Goal: Task Accomplishment & Management: Use online tool/utility

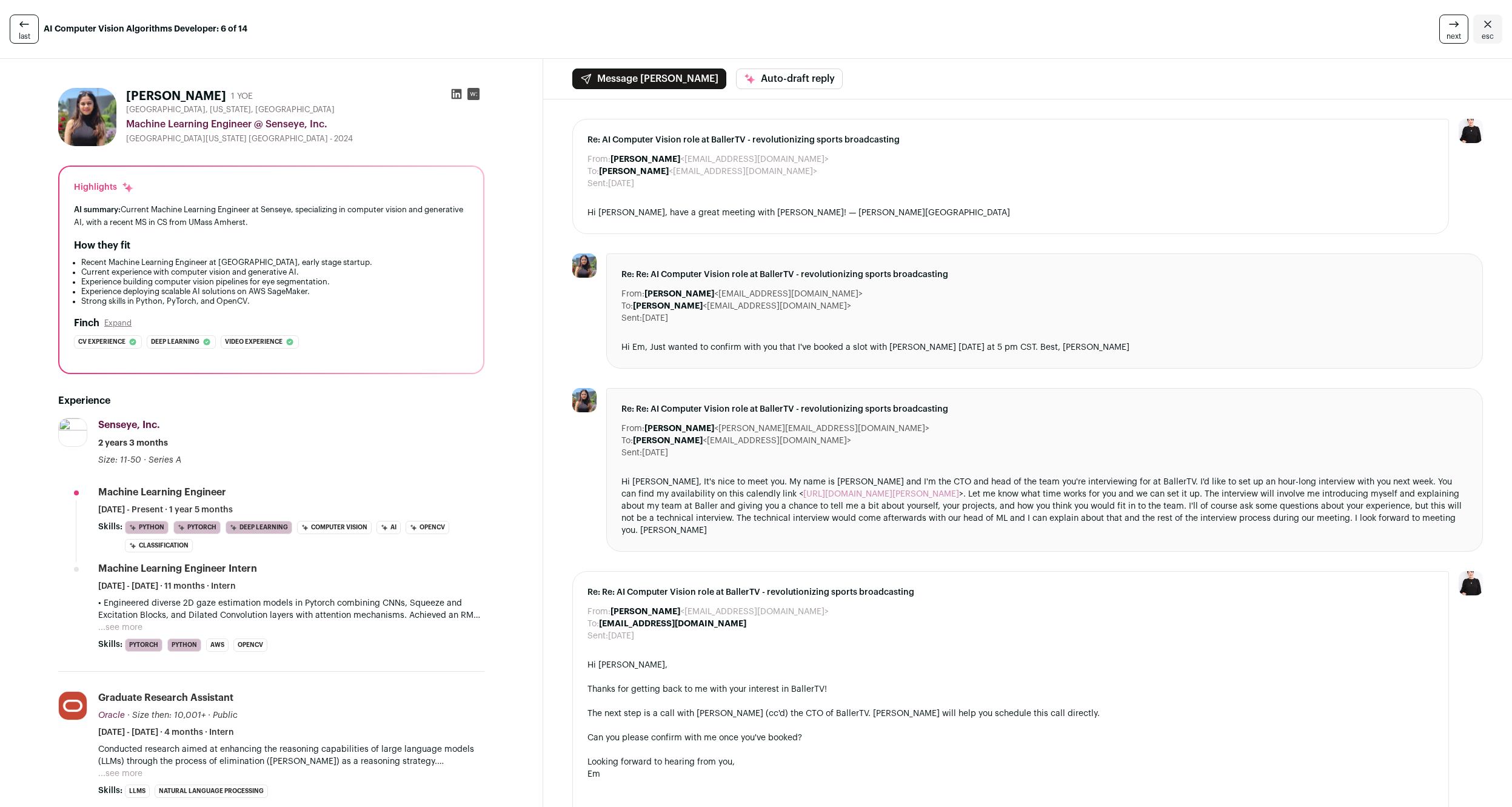
click at [20, 27] on icon at bounding box center [24, 23] width 9 height 5
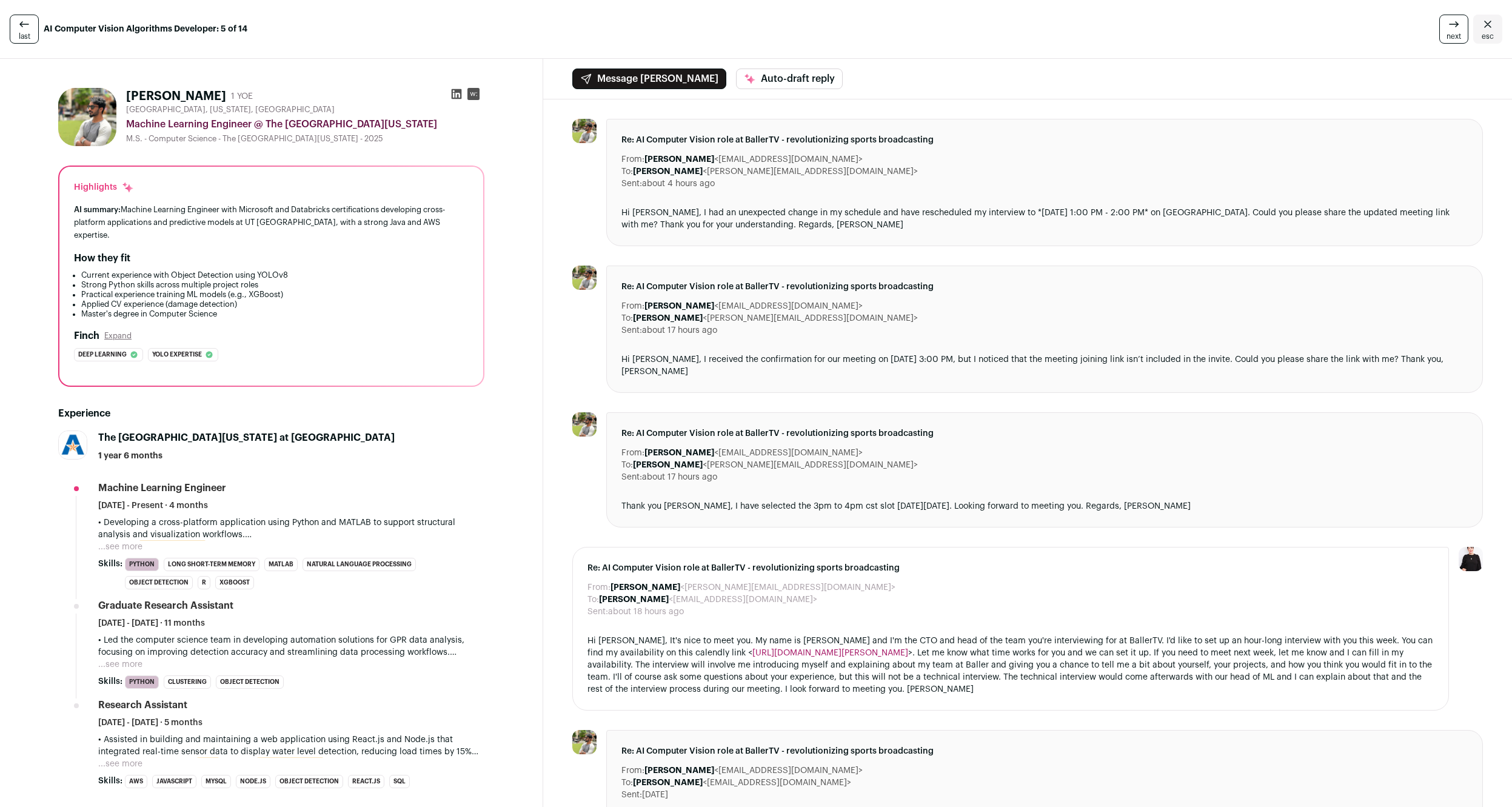
click at [20, 27] on icon at bounding box center [24, 23] width 9 height 5
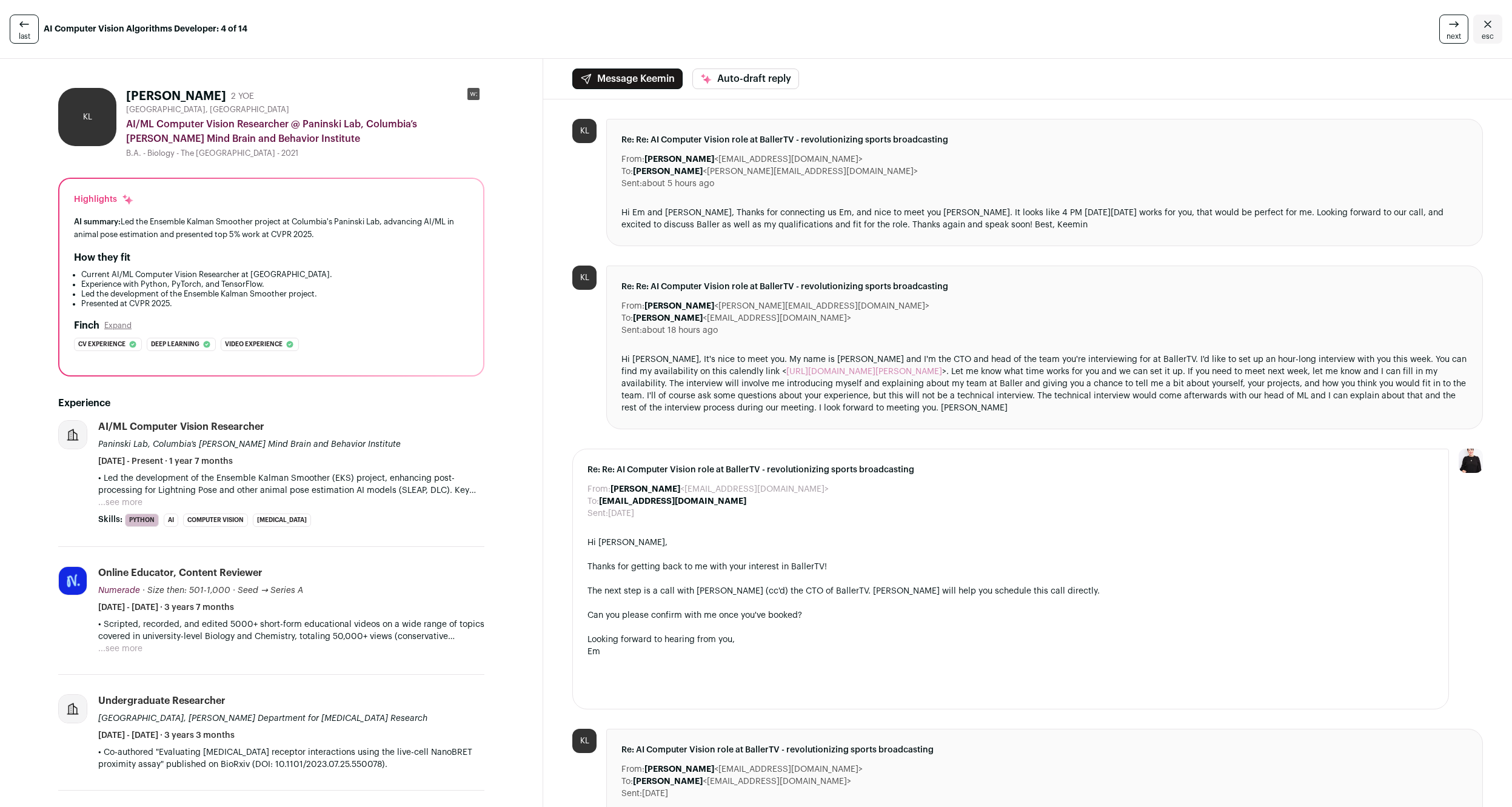
click at [20, 27] on icon at bounding box center [24, 23] width 9 height 5
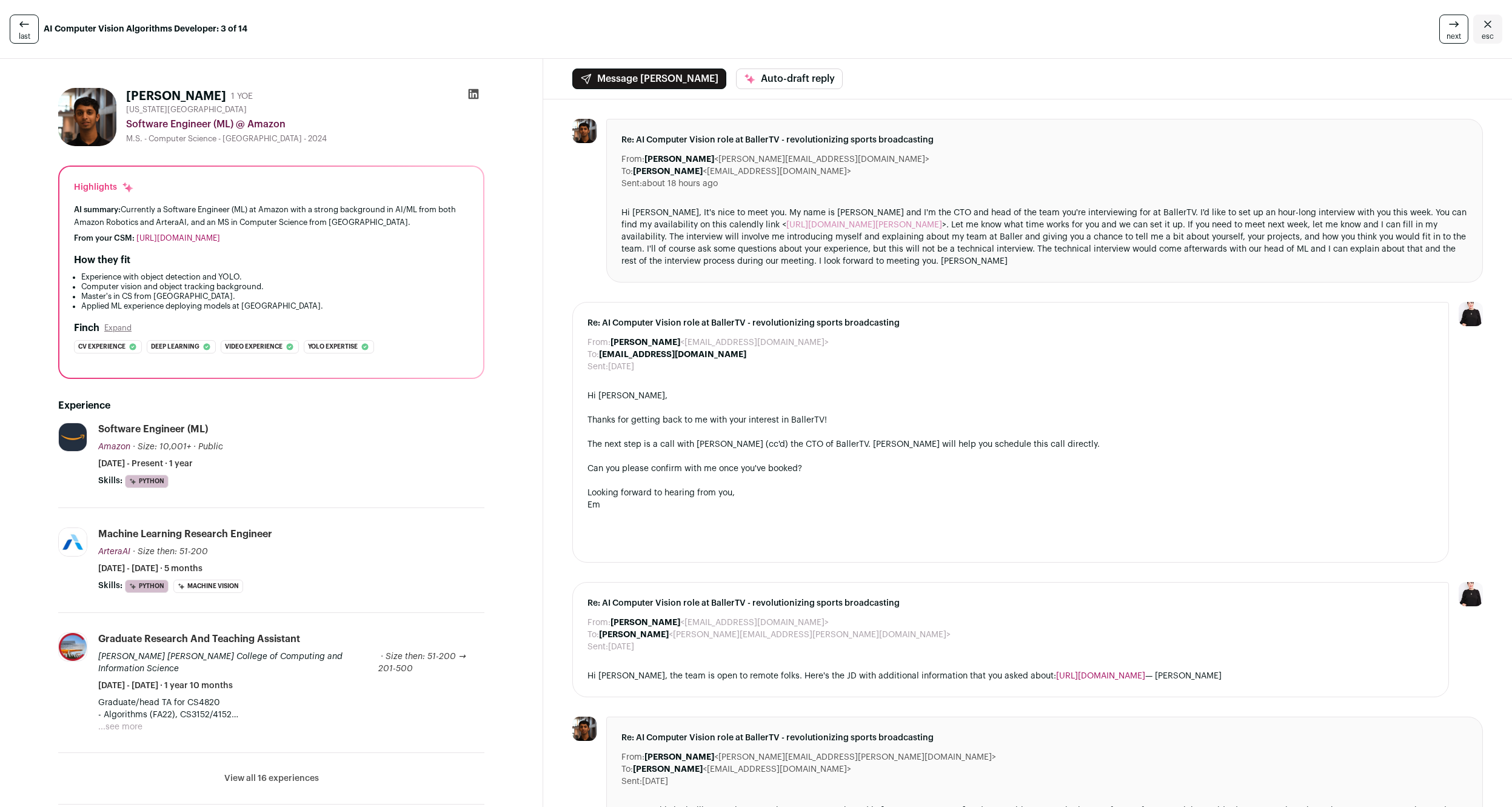
click at [20, 27] on icon at bounding box center [24, 23] width 9 height 5
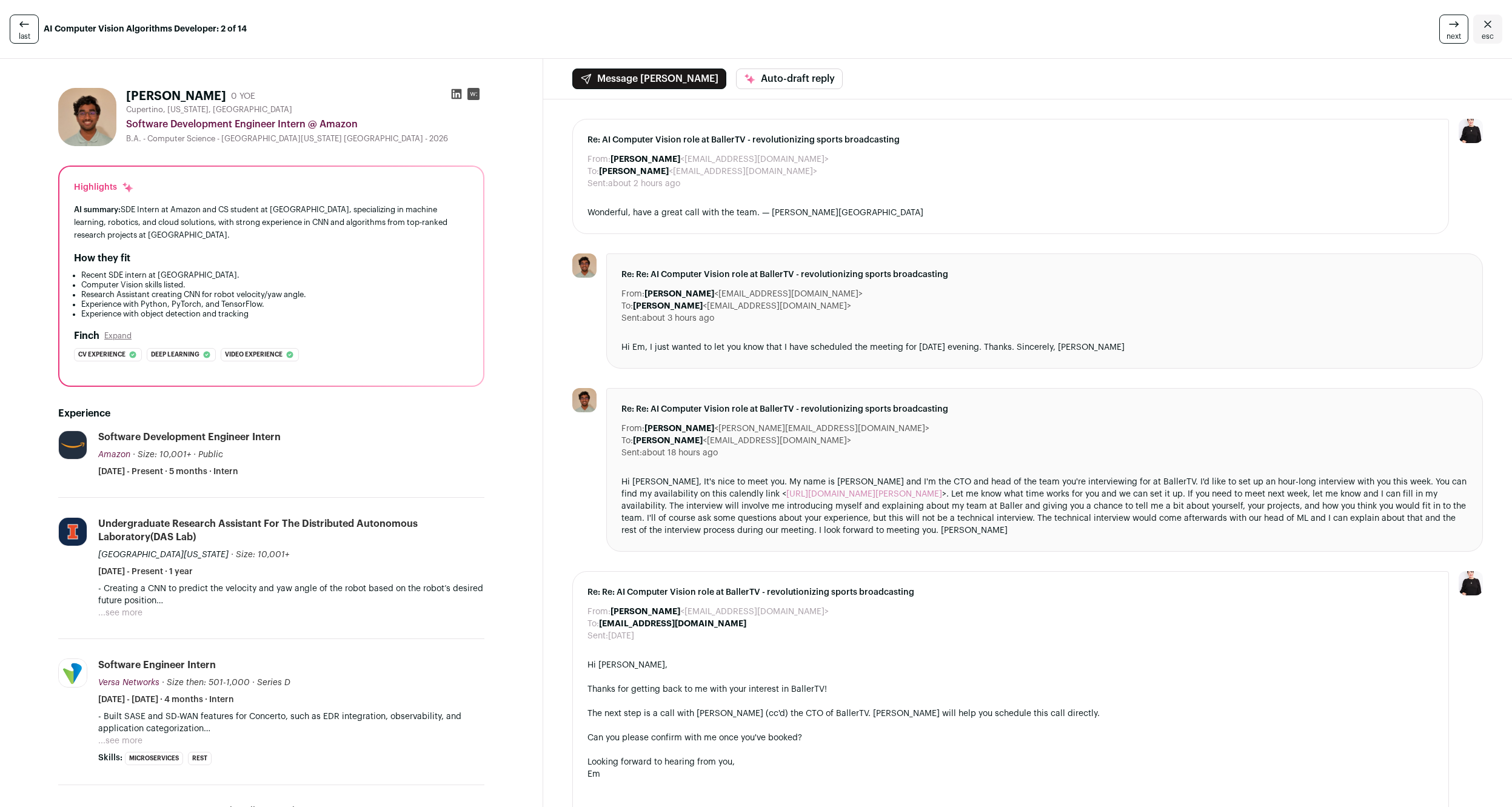
click at [20, 27] on icon at bounding box center [24, 23] width 9 height 5
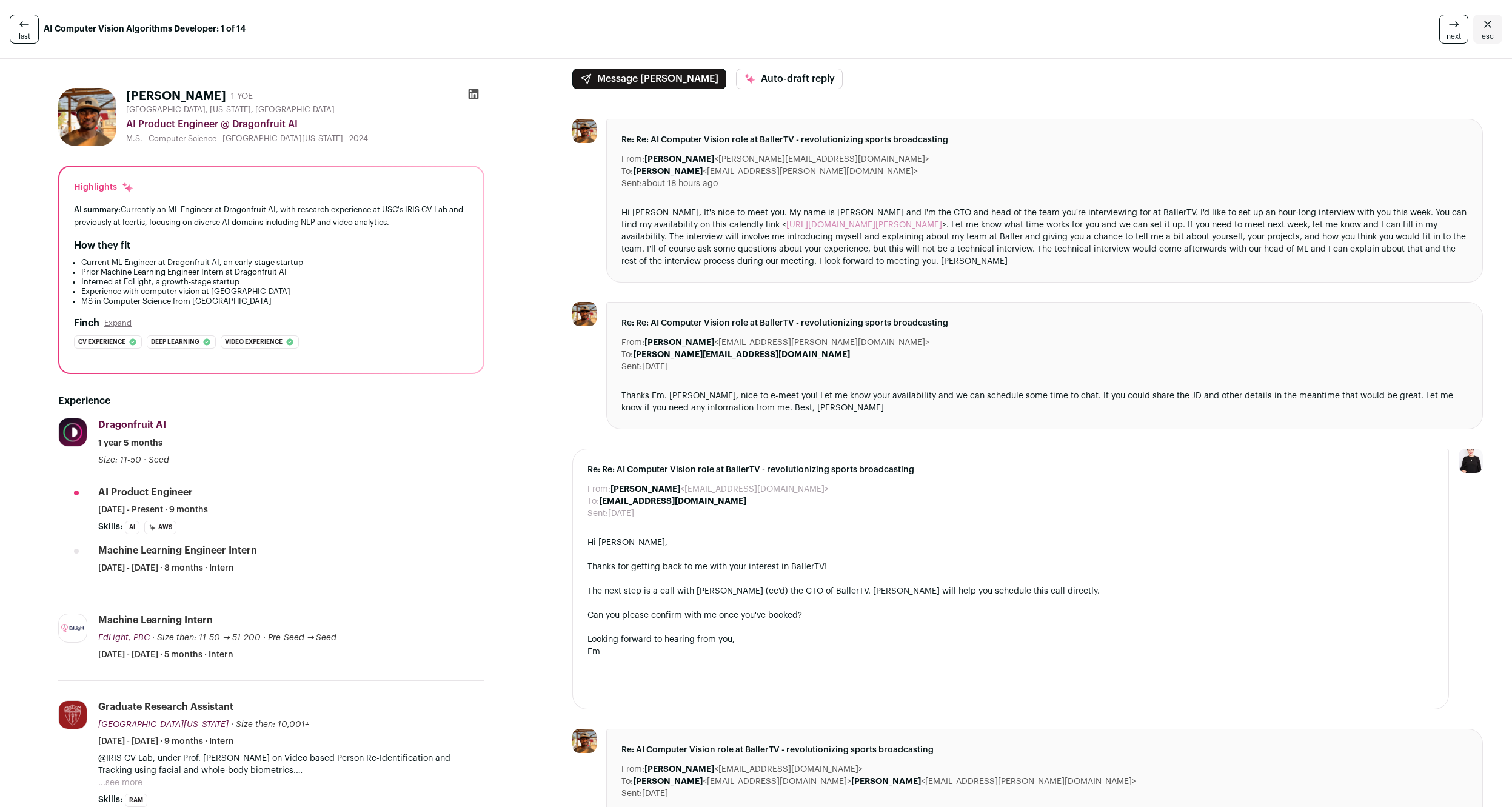
click at [1452, 33] on span "next" at bounding box center [1454, 36] width 15 height 9
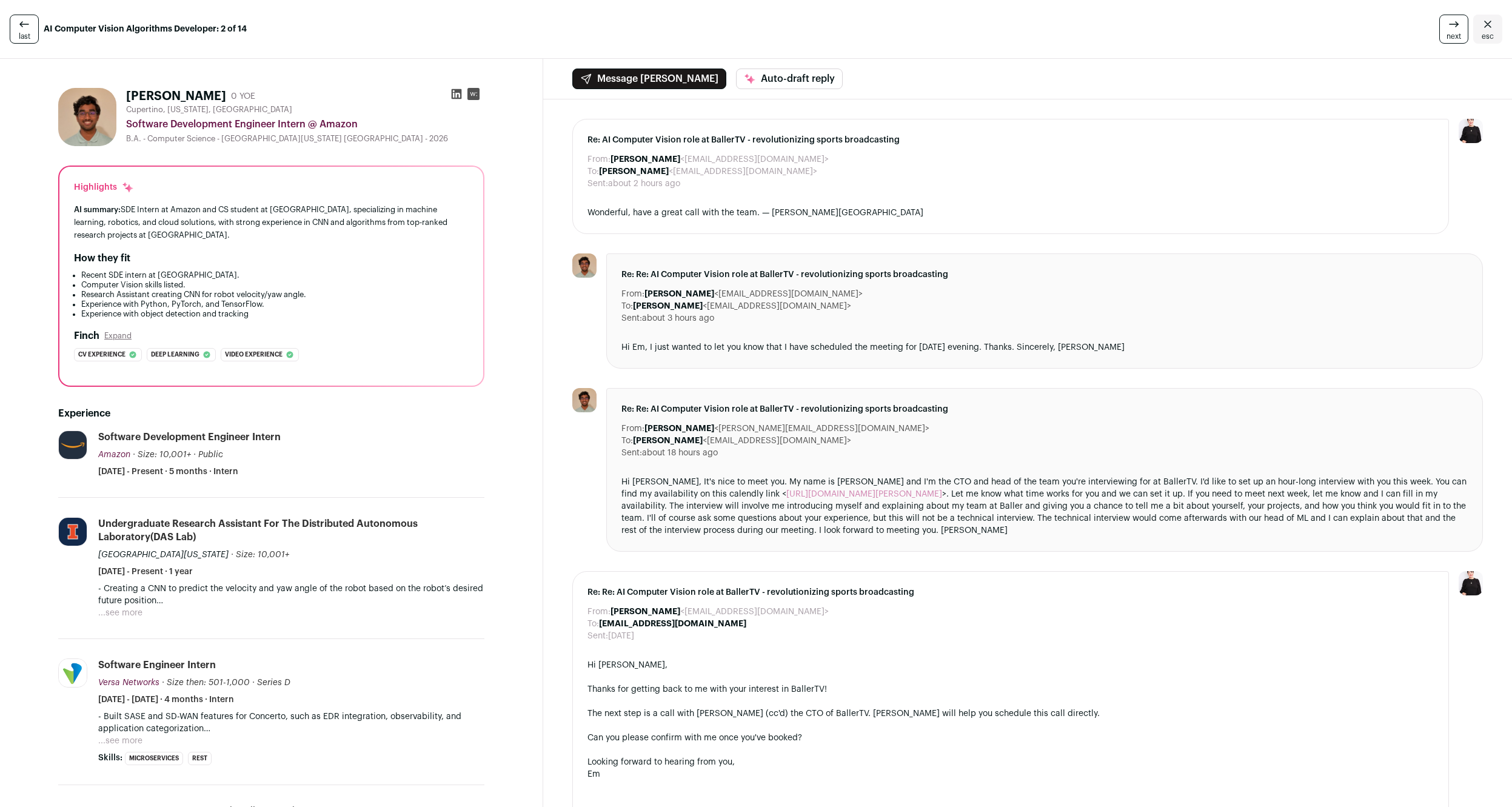
click at [1452, 33] on span "next" at bounding box center [1454, 36] width 15 height 9
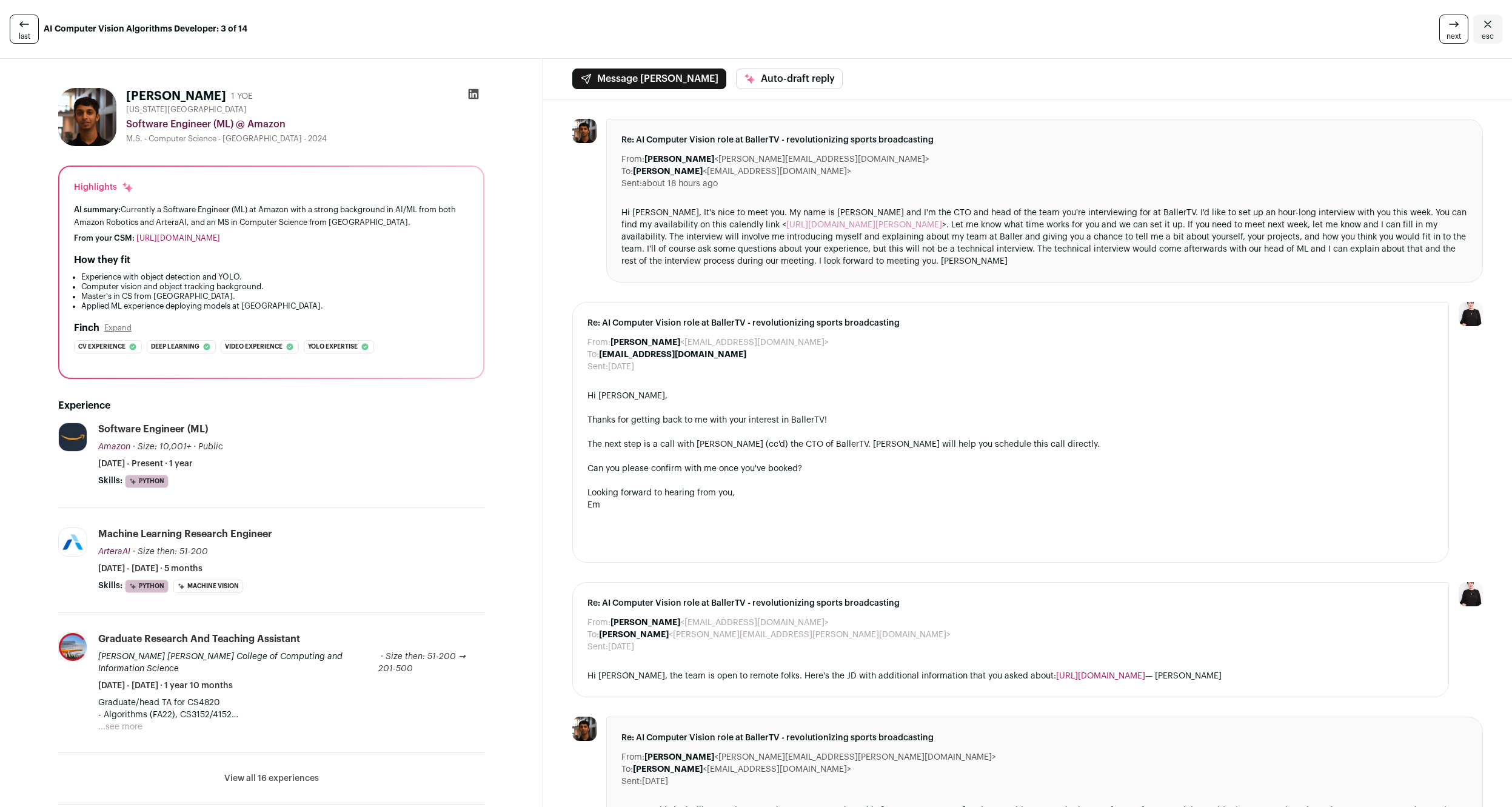
click at [1452, 33] on span "next" at bounding box center [1454, 36] width 15 height 9
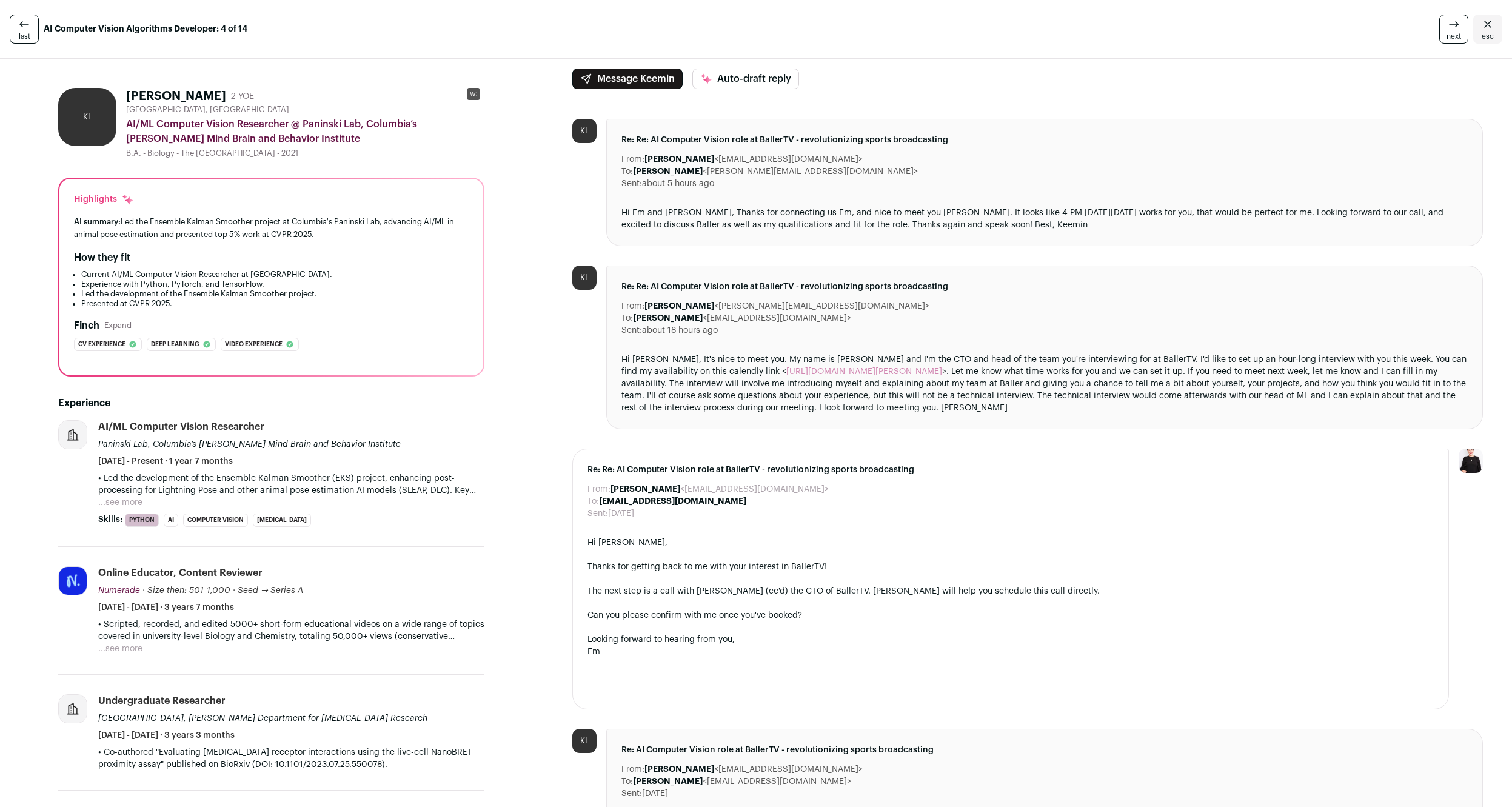
click at [1452, 33] on span "next" at bounding box center [1454, 36] width 15 height 9
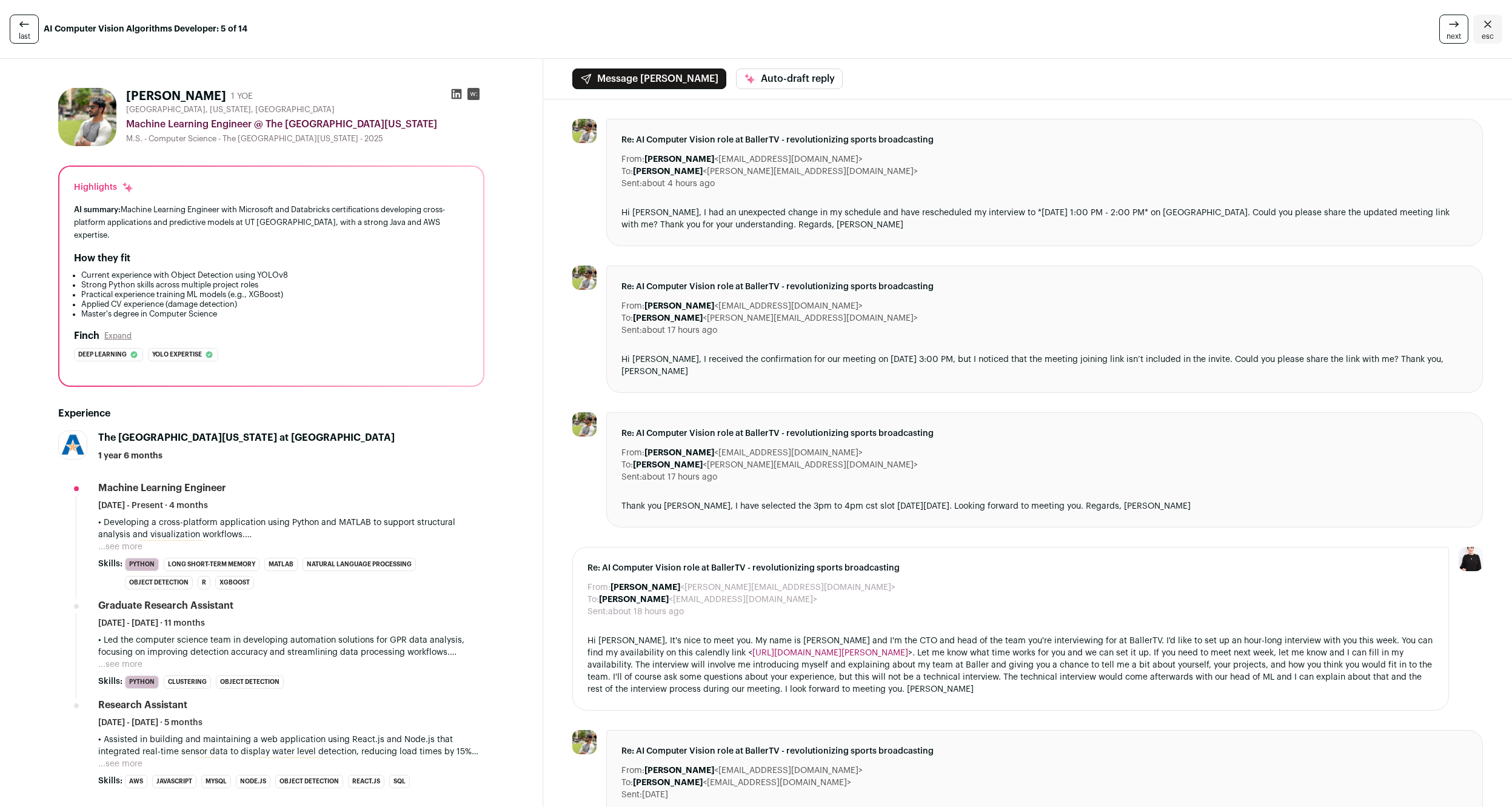
click at [1452, 33] on span "next" at bounding box center [1454, 36] width 15 height 9
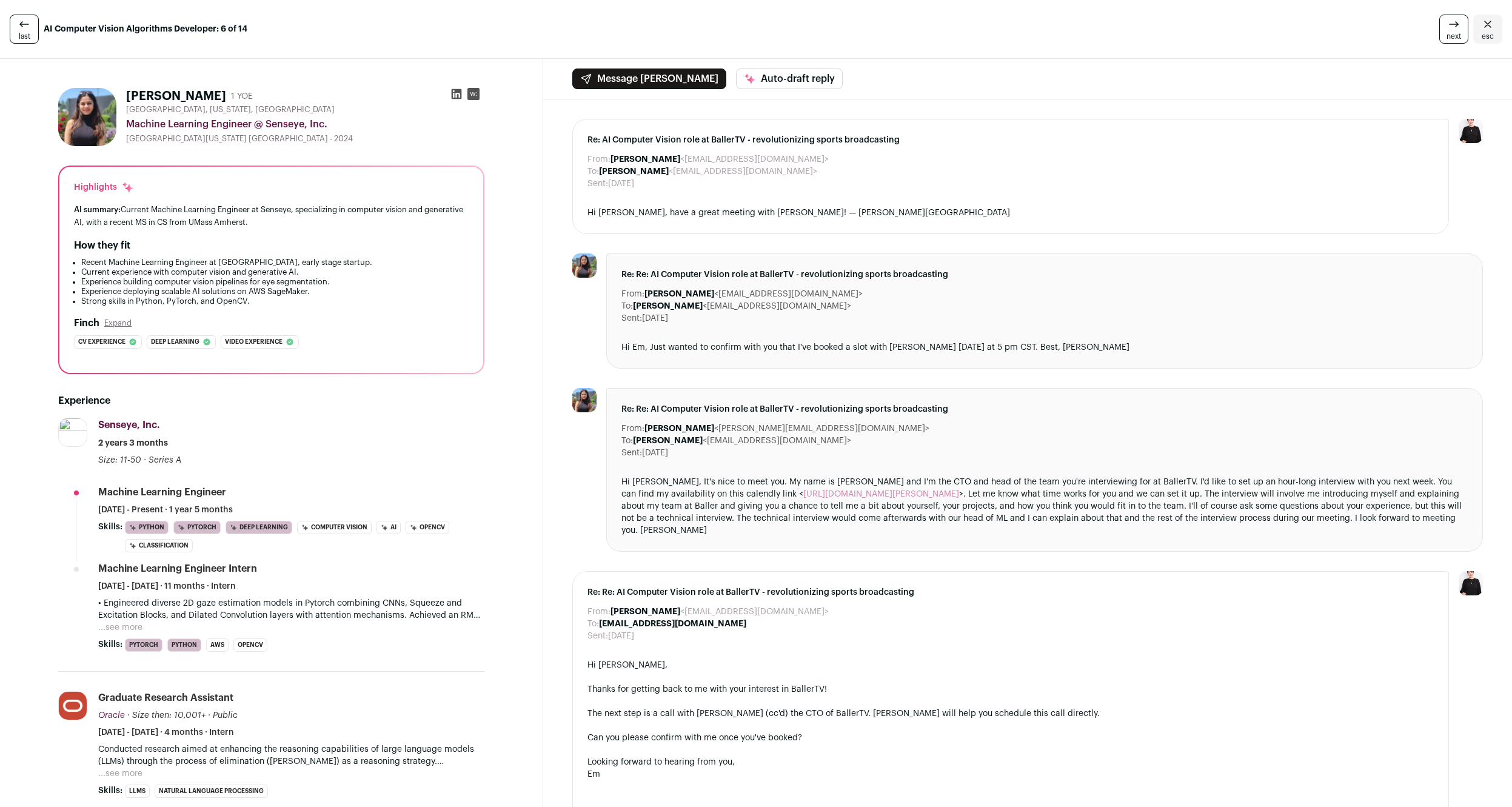
click at [1452, 33] on span "next" at bounding box center [1454, 36] width 15 height 9
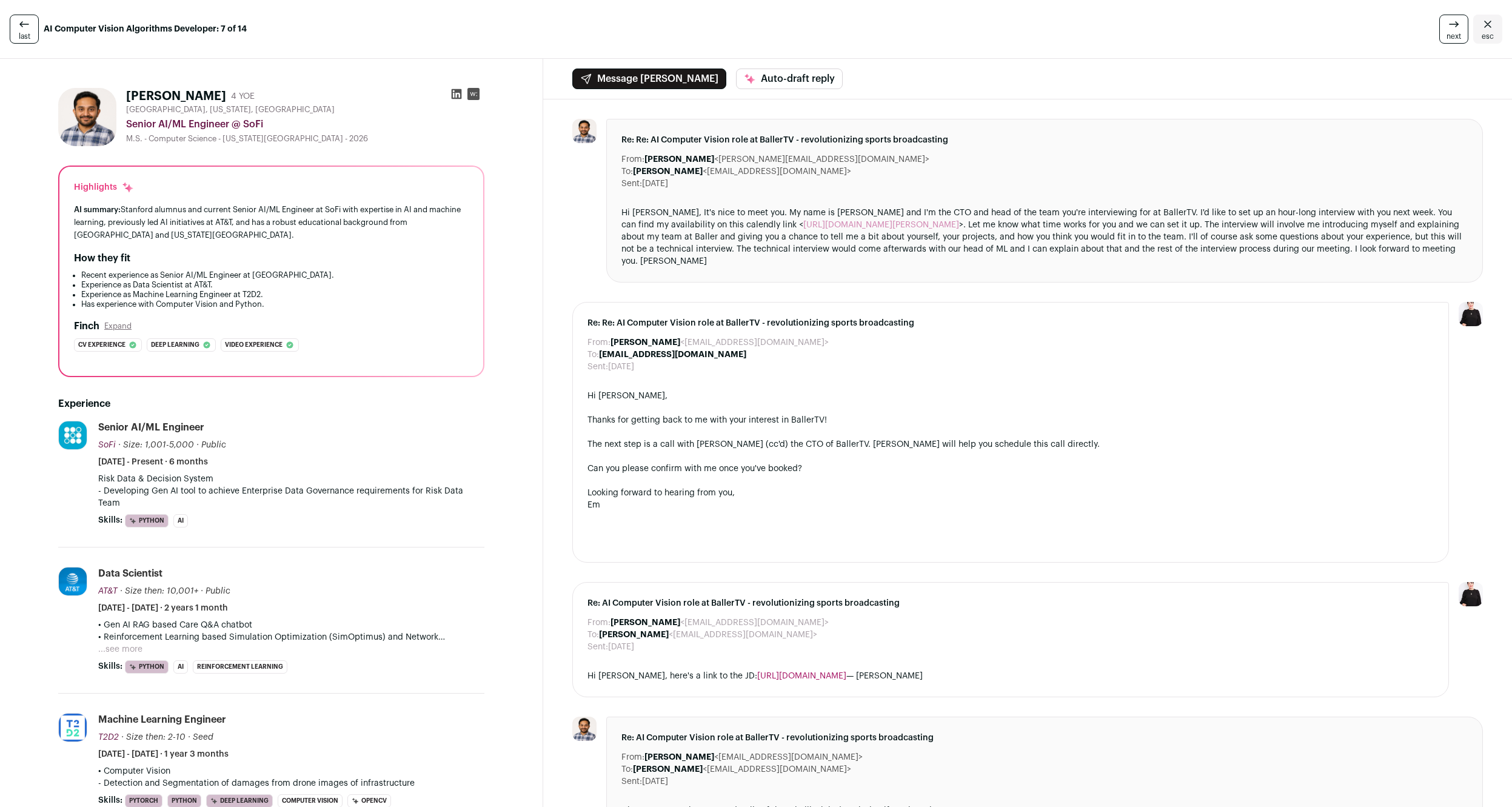
click at [1452, 33] on span "next" at bounding box center [1454, 36] width 15 height 9
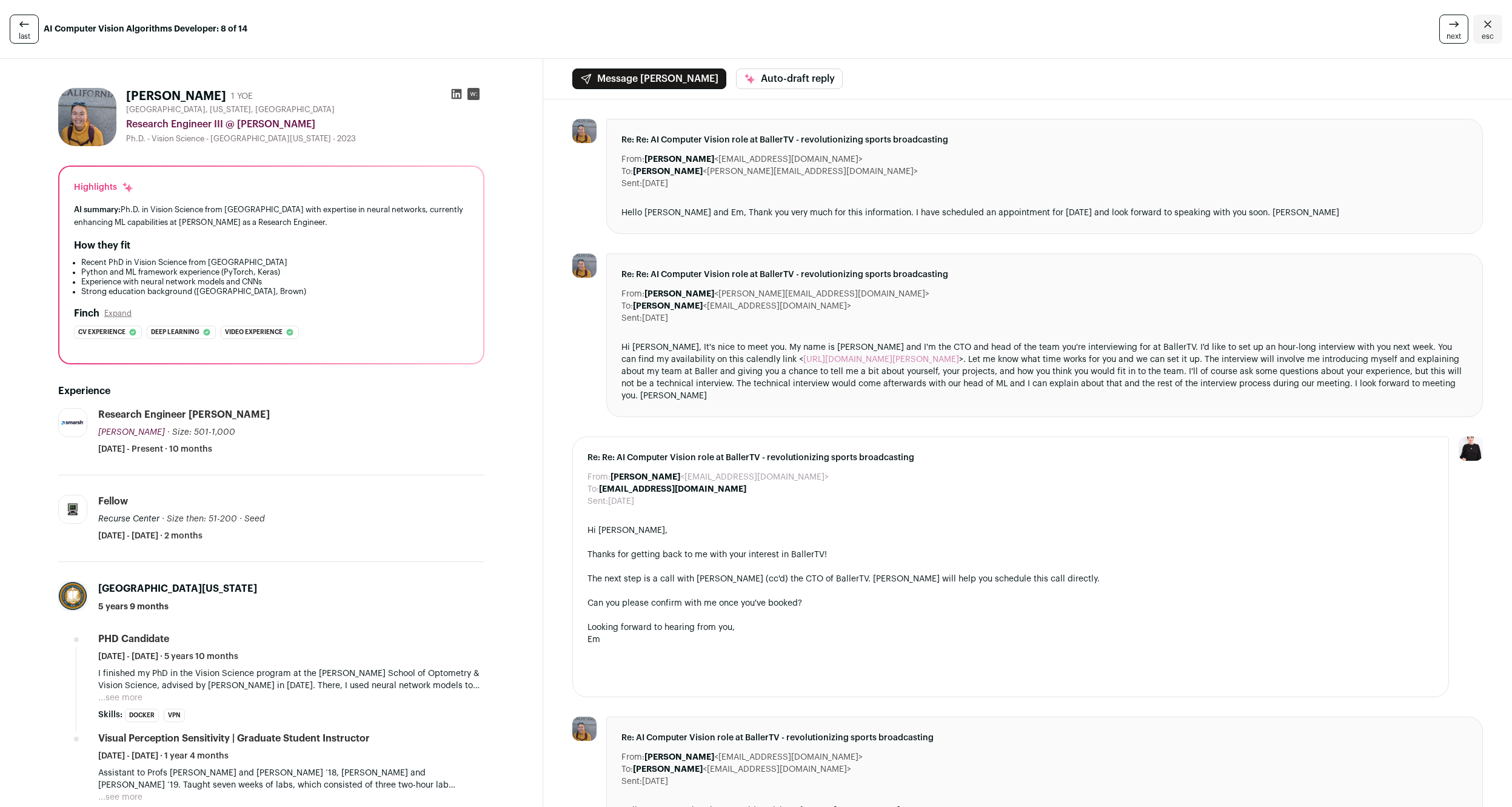
click at [1452, 33] on span "next" at bounding box center [1454, 36] width 15 height 9
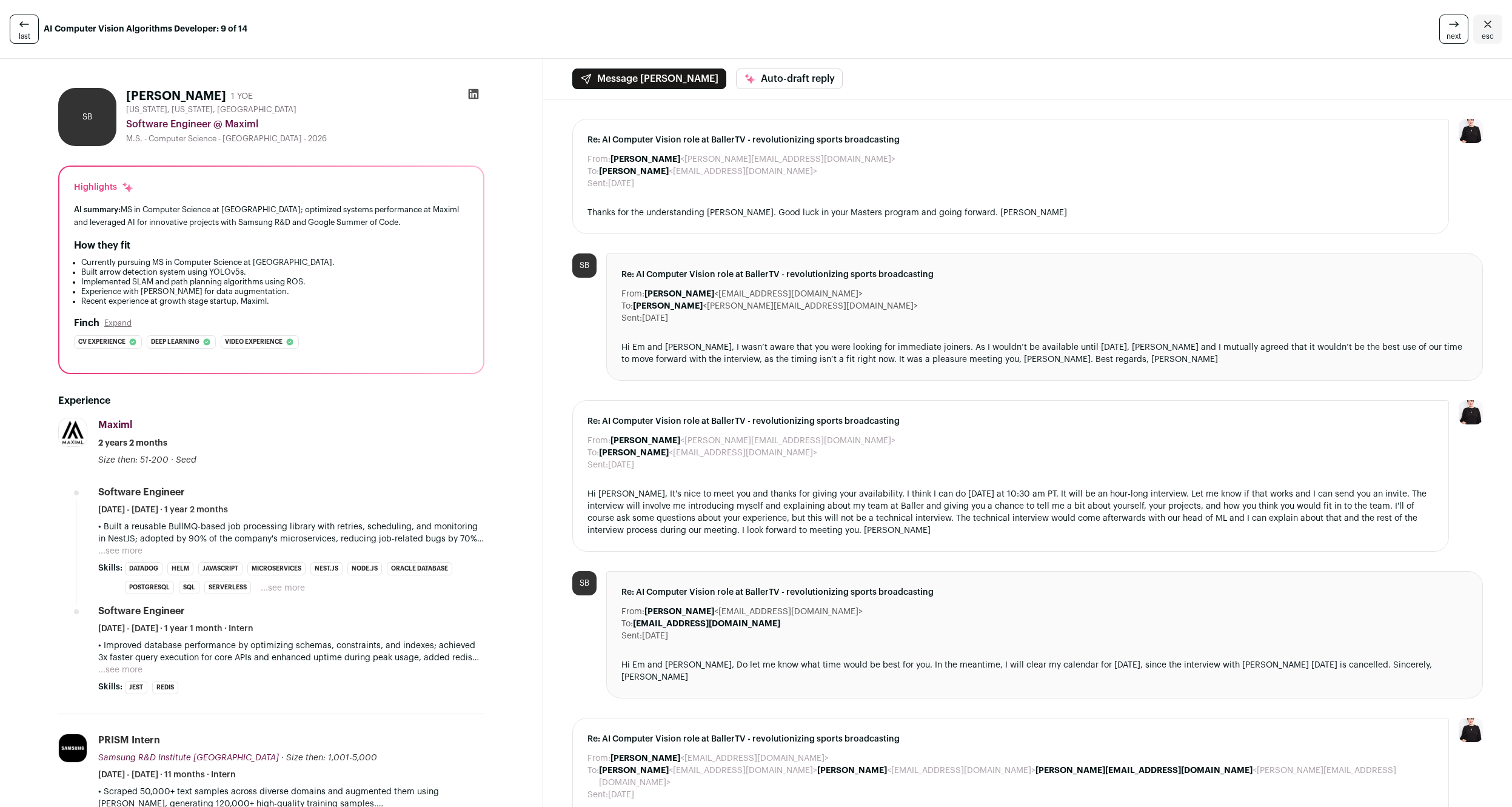
click at [1452, 33] on span "next" at bounding box center [1454, 36] width 15 height 9
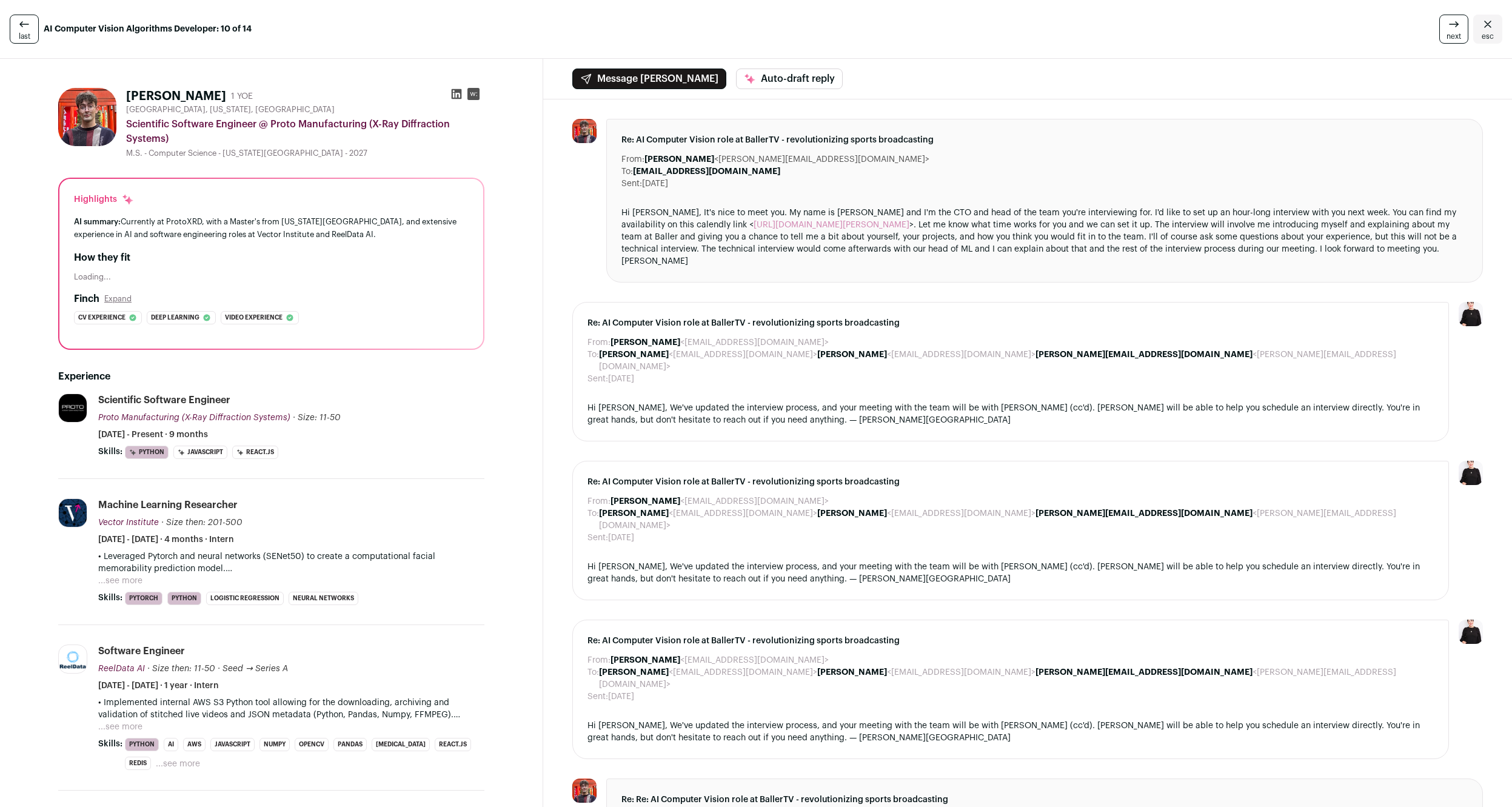
click at [1452, 33] on span "next" at bounding box center [1454, 36] width 15 height 9
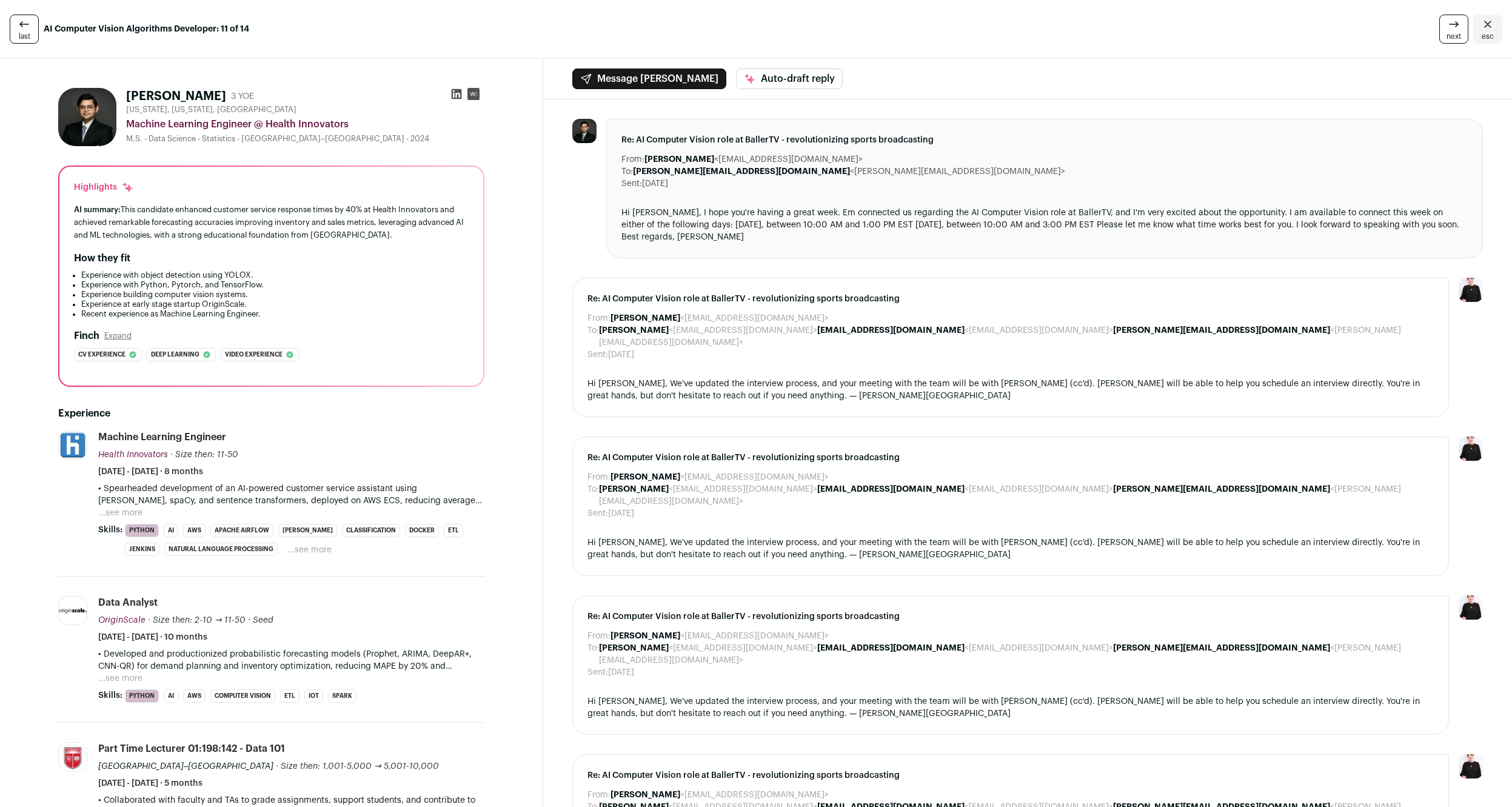
click at [1452, 33] on span "next" at bounding box center [1454, 36] width 15 height 9
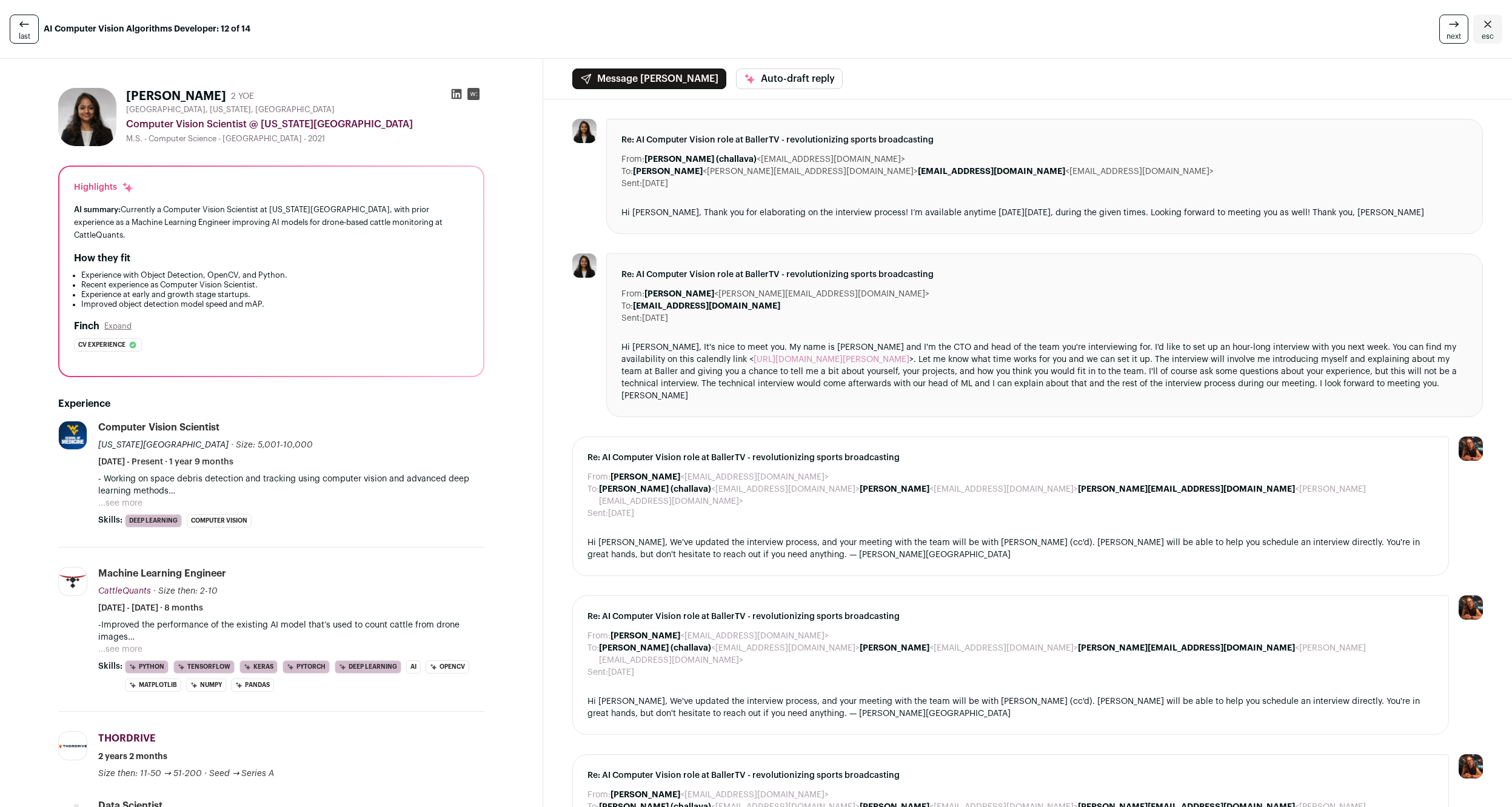
click at [114, 497] on button "...see more" at bounding box center [120, 503] width 45 height 12
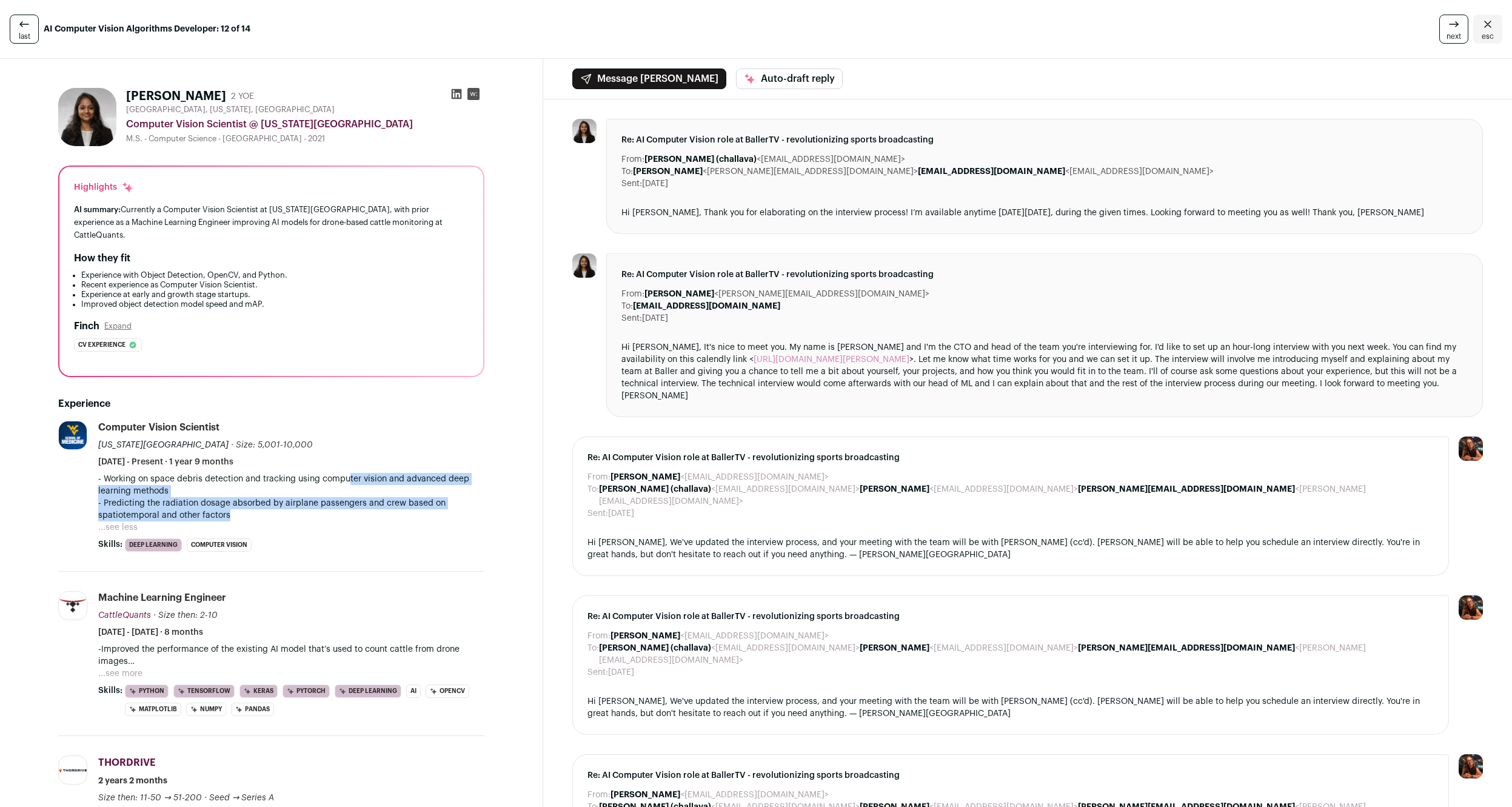
drag, startPoint x: 332, startPoint y: 504, endPoint x: 345, endPoint y: 463, distance: 43.0
click at [345, 473] on div "- Working on space debris detection and tracking using computer vision and adva…" at bounding box center [290, 497] width 386 height 49
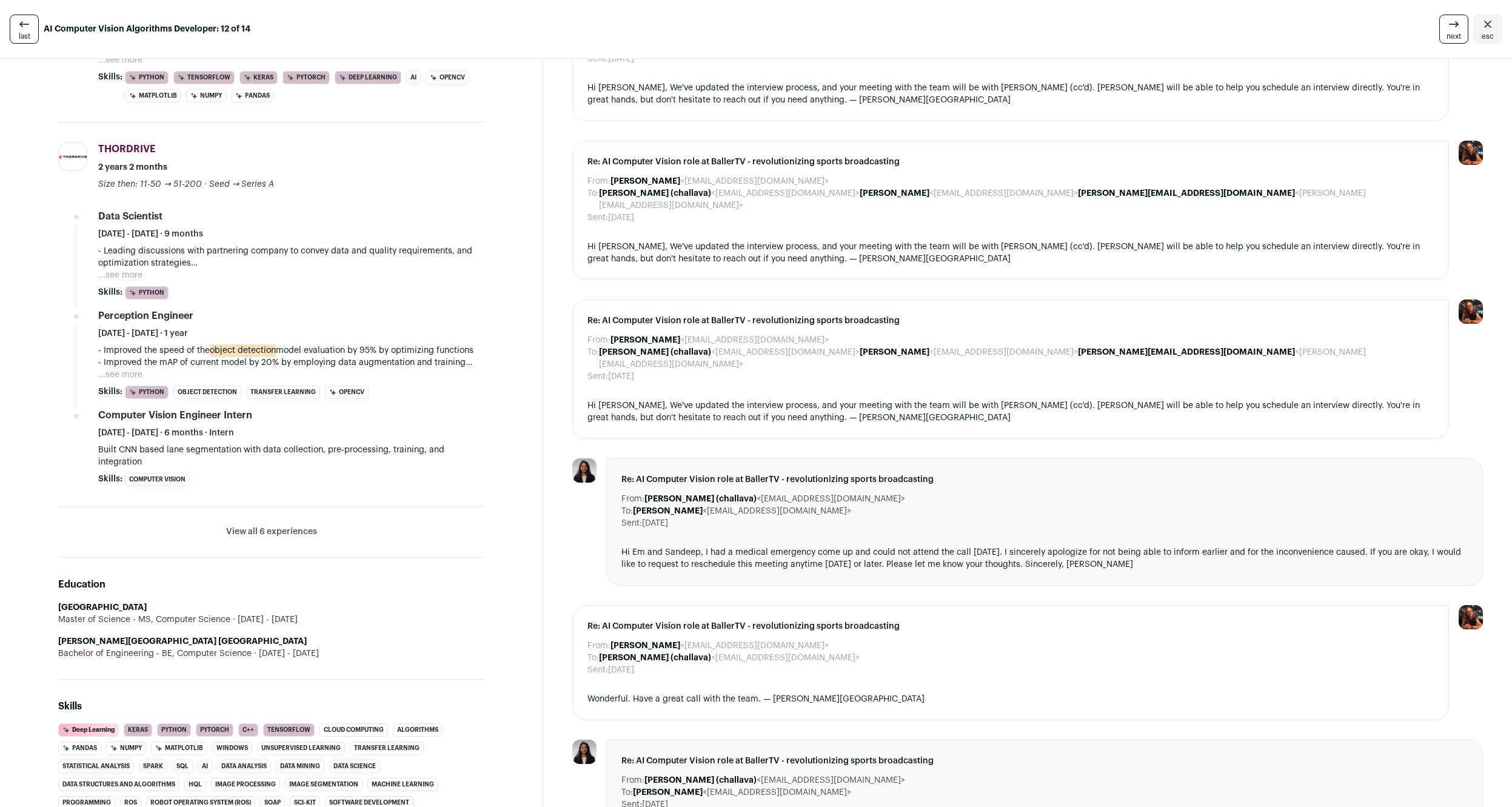
scroll to position [618, 0]
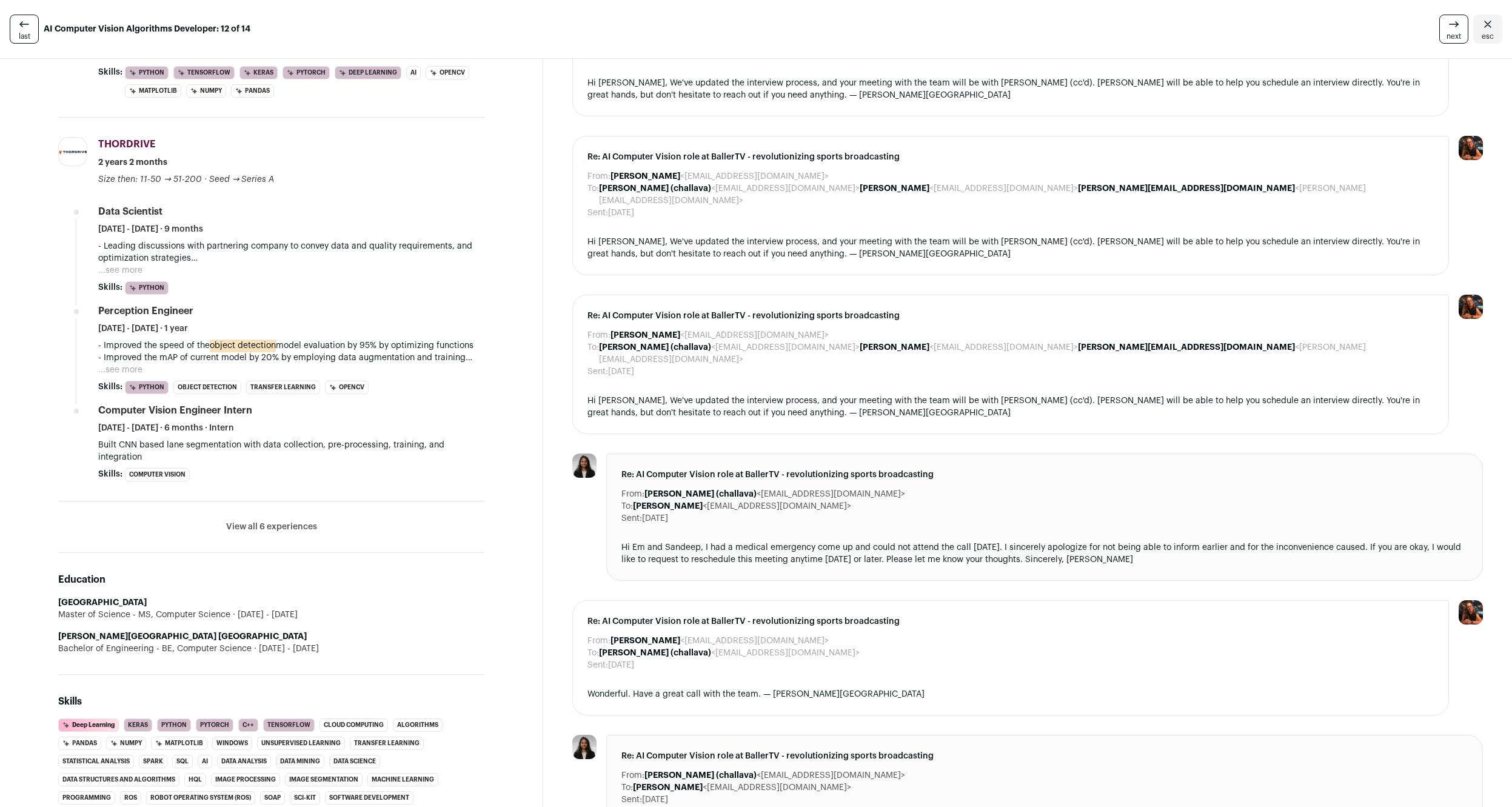
click at [281, 523] on li "View all 6 experiences View less" at bounding box center [271, 527] width 426 height 52
click at [280, 521] on button "View all 6 experiences" at bounding box center [272, 526] width 91 height 12
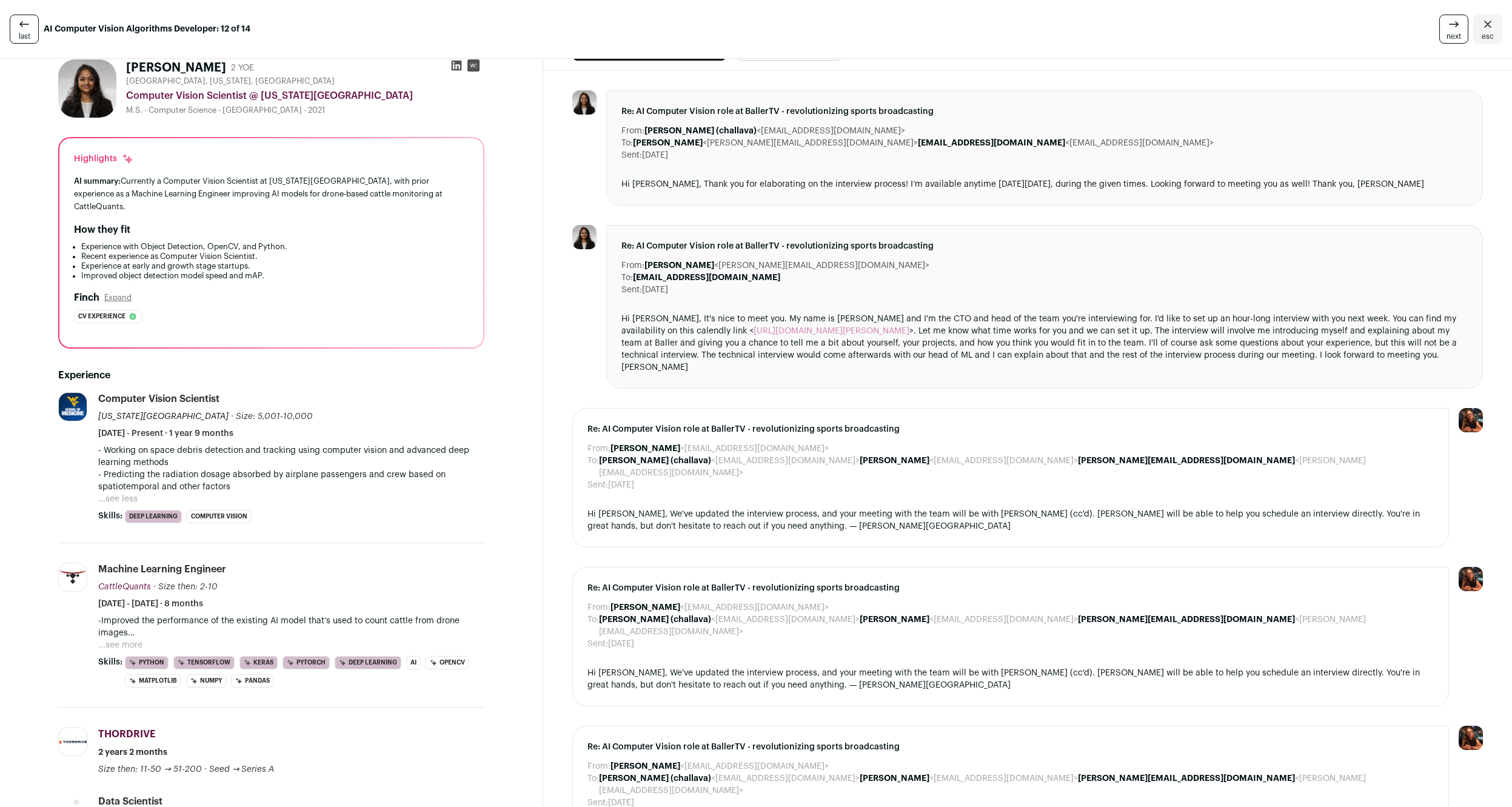
scroll to position [0, 0]
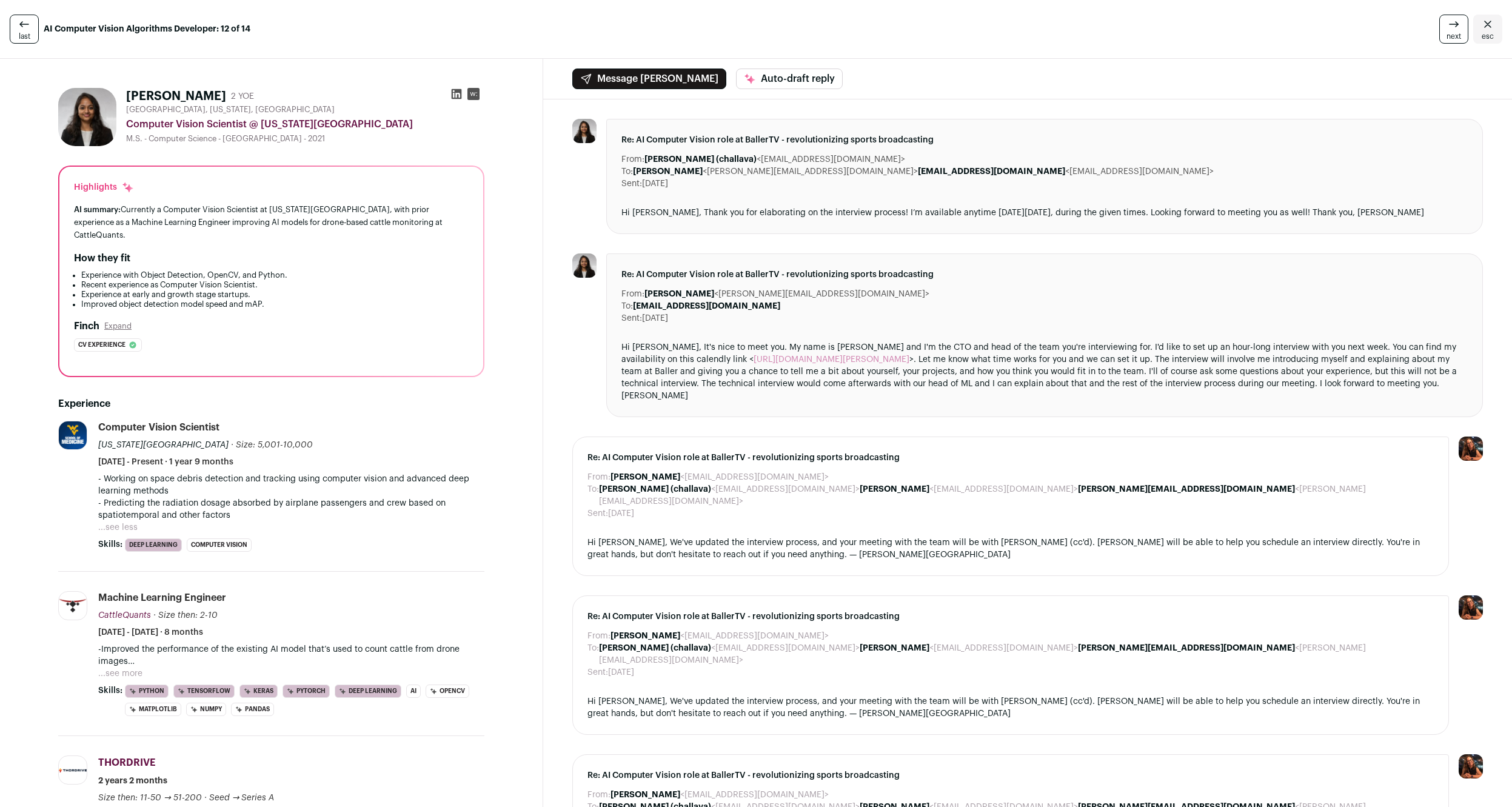
click at [118, 521] on button "...see less" at bounding box center [117, 527] width 39 height 12
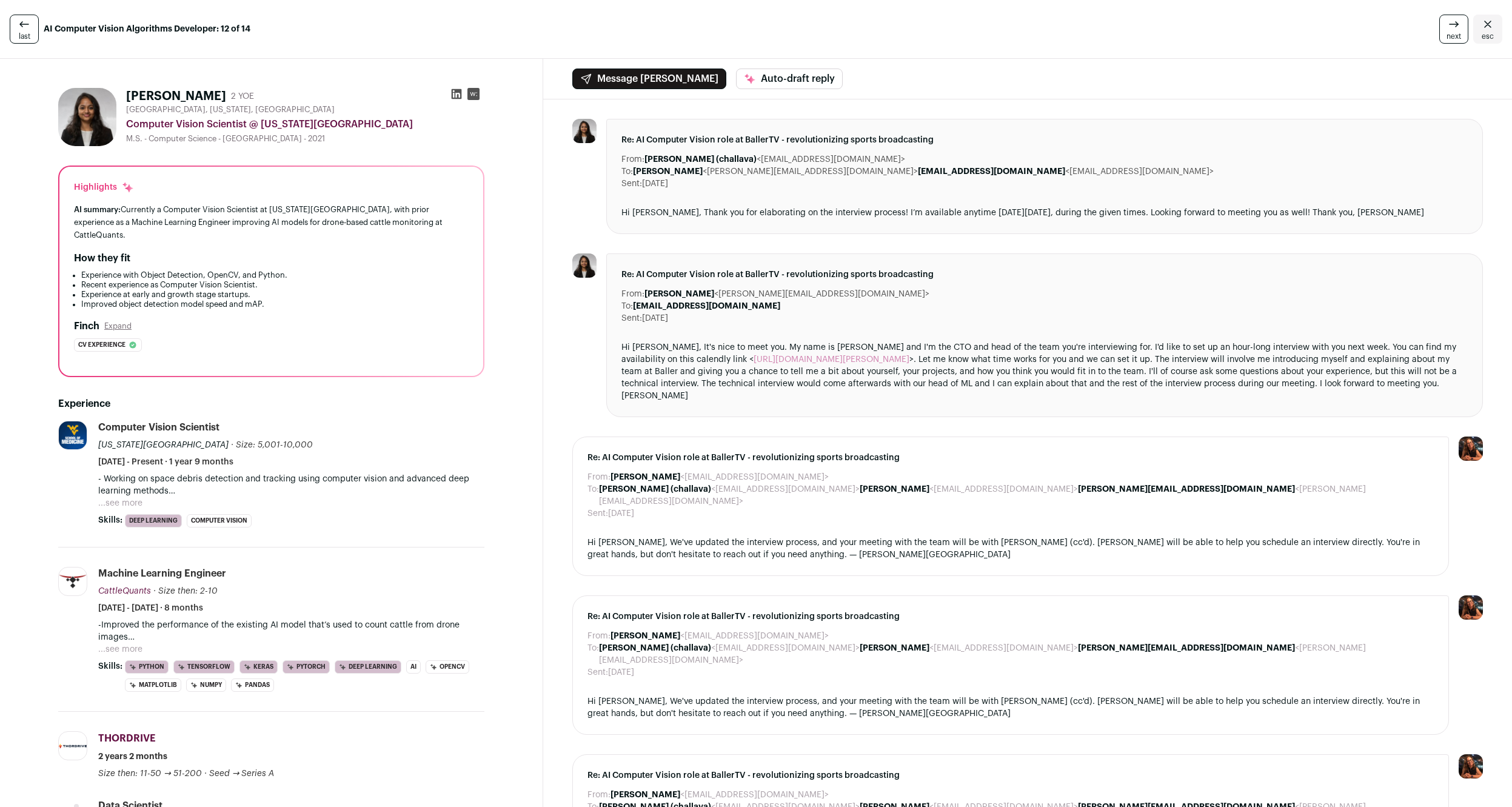
click at [128, 497] on button "...see more" at bounding box center [120, 503] width 45 height 12
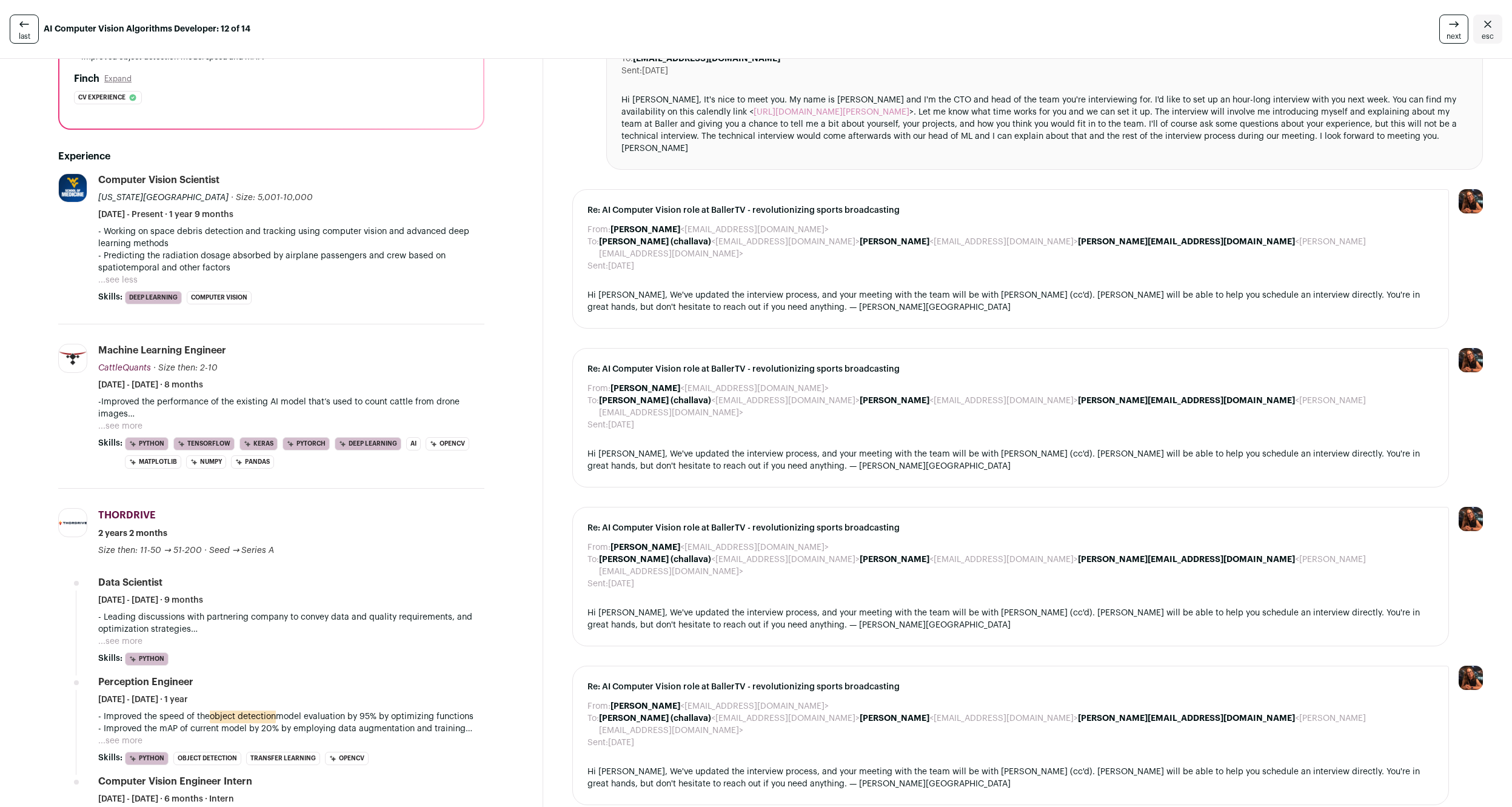
scroll to position [186, 0]
